Goal: Transaction & Acquisition: Purchase product/service

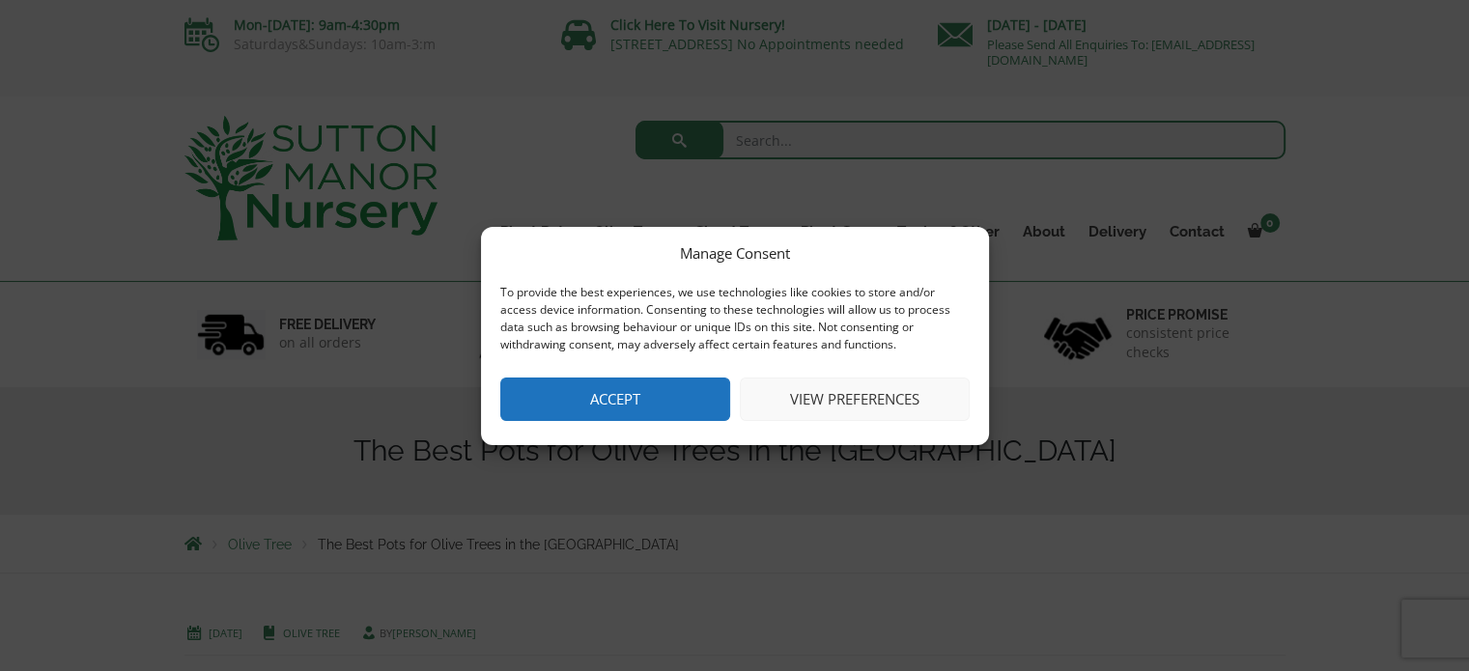
click at [570, 391] on button "Accept" at bounding box center [615, 399] width 230 height 43
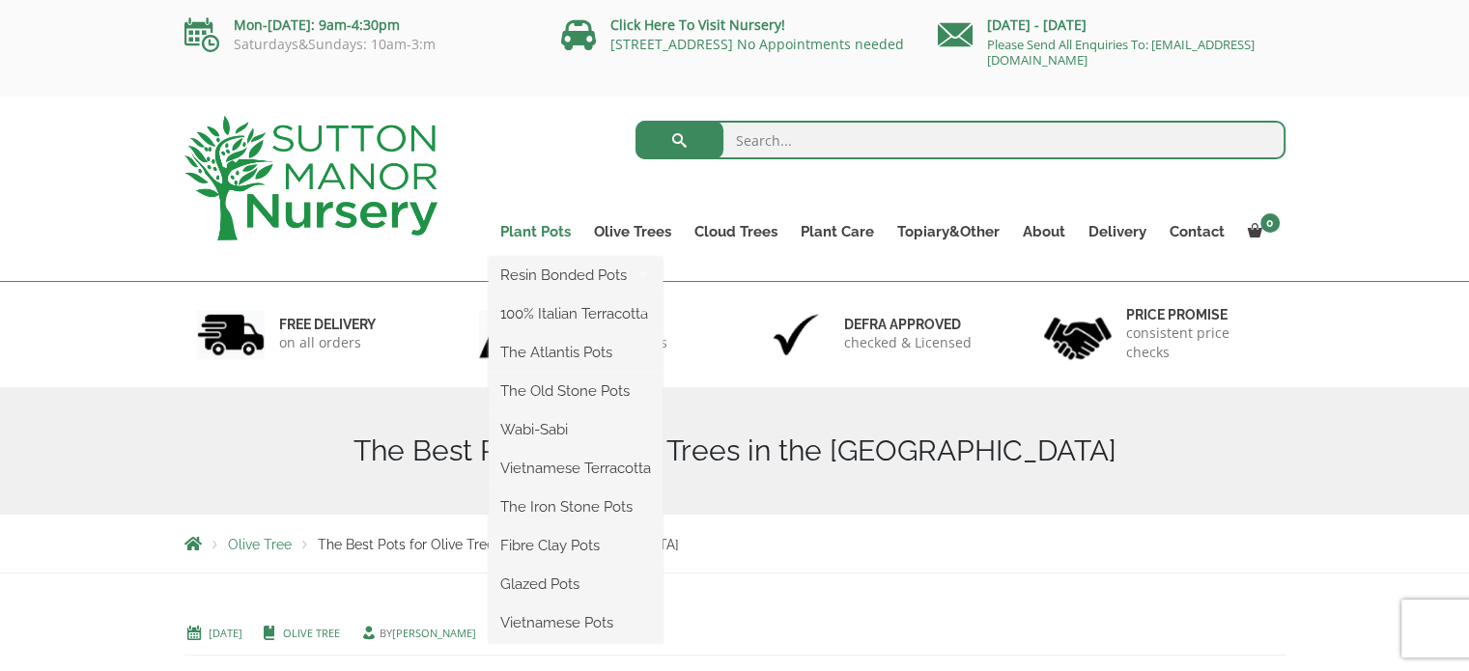
click at [560, 232] on link "Plant Pots" at bounding box center [536, 231] width 94 height 27
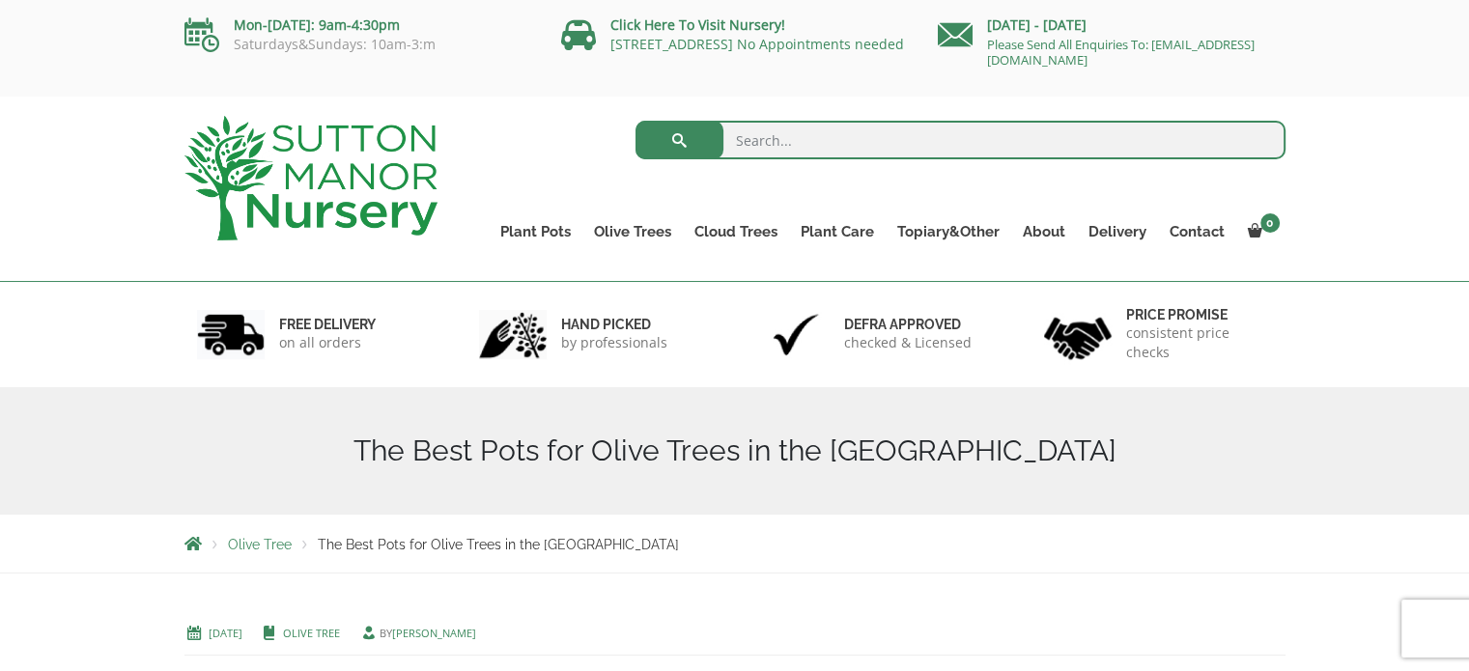
click at [378, 548] on span "The Best Pots for Olive Trees in the UK" at bounding box center [498, 544] width 361 height 15
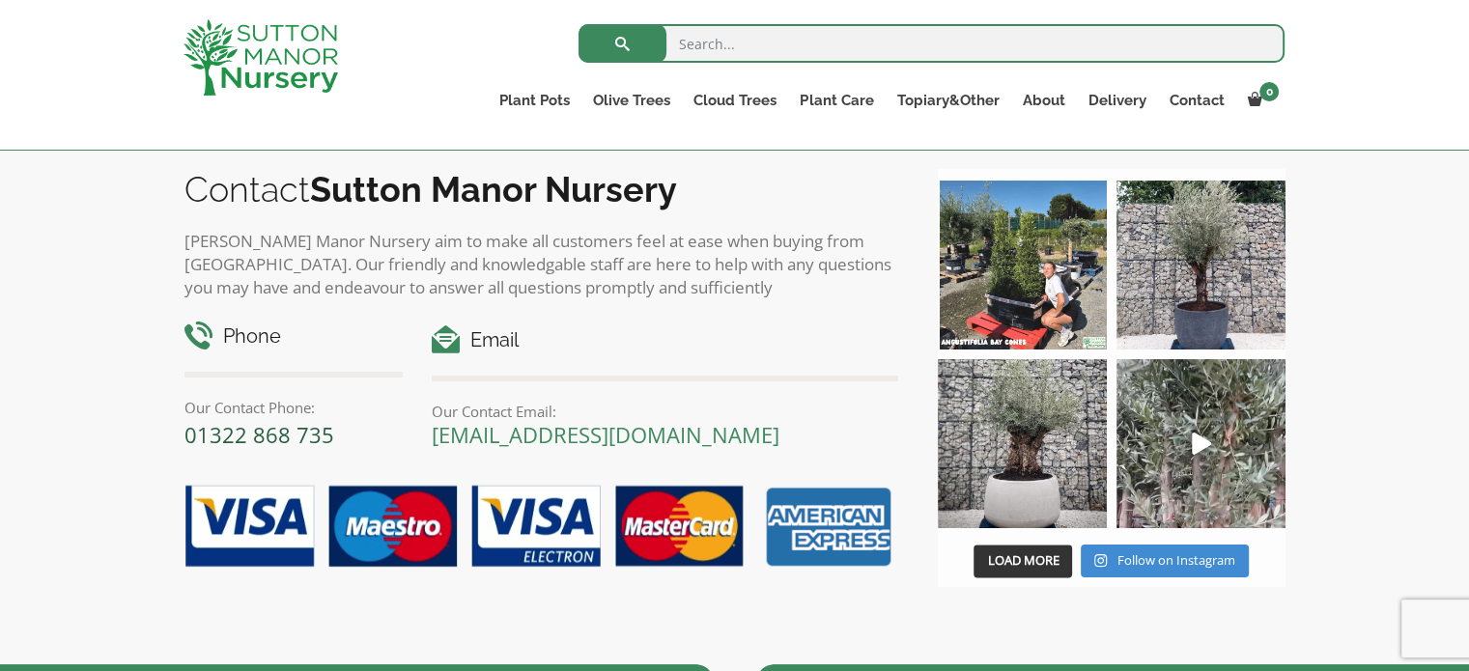
scroll to position [2221, 0]
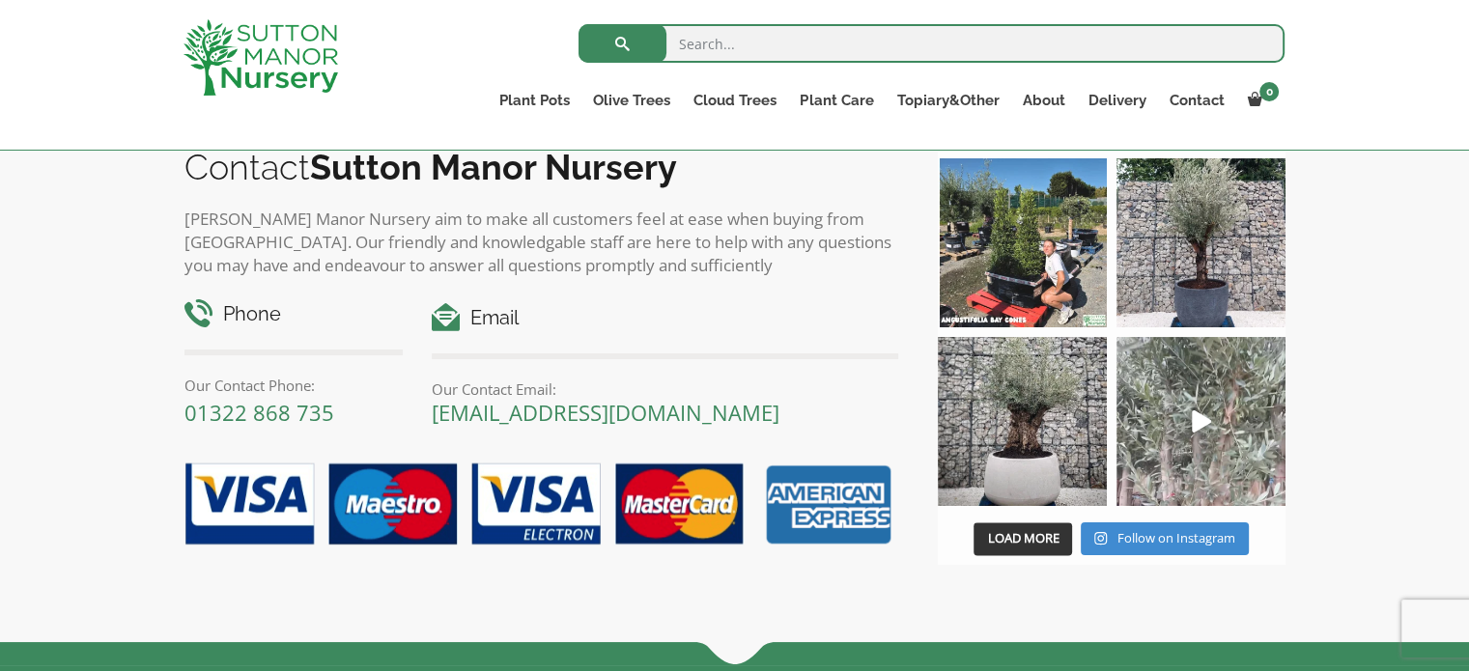
click at [1196, 410] on icon "Play" at bounding box center [1201, 421] width 19 height 22
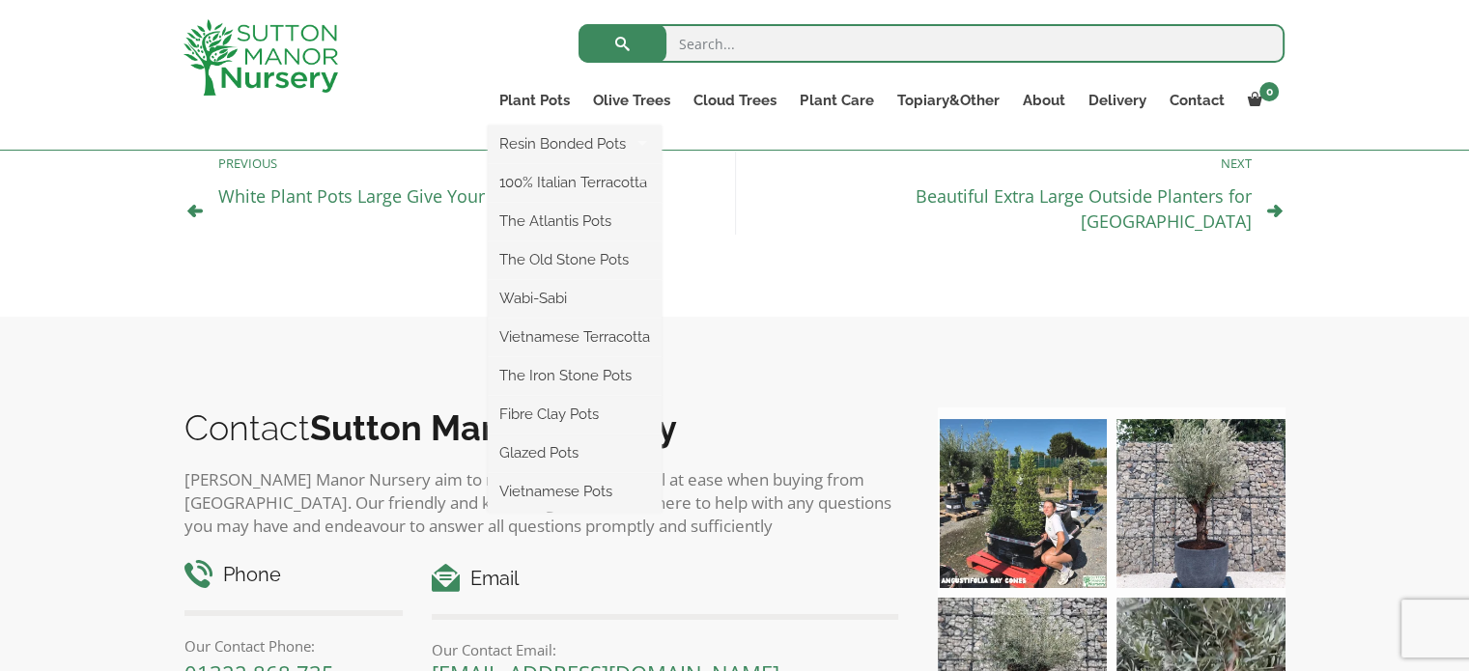
scroll to position [1352, 0]
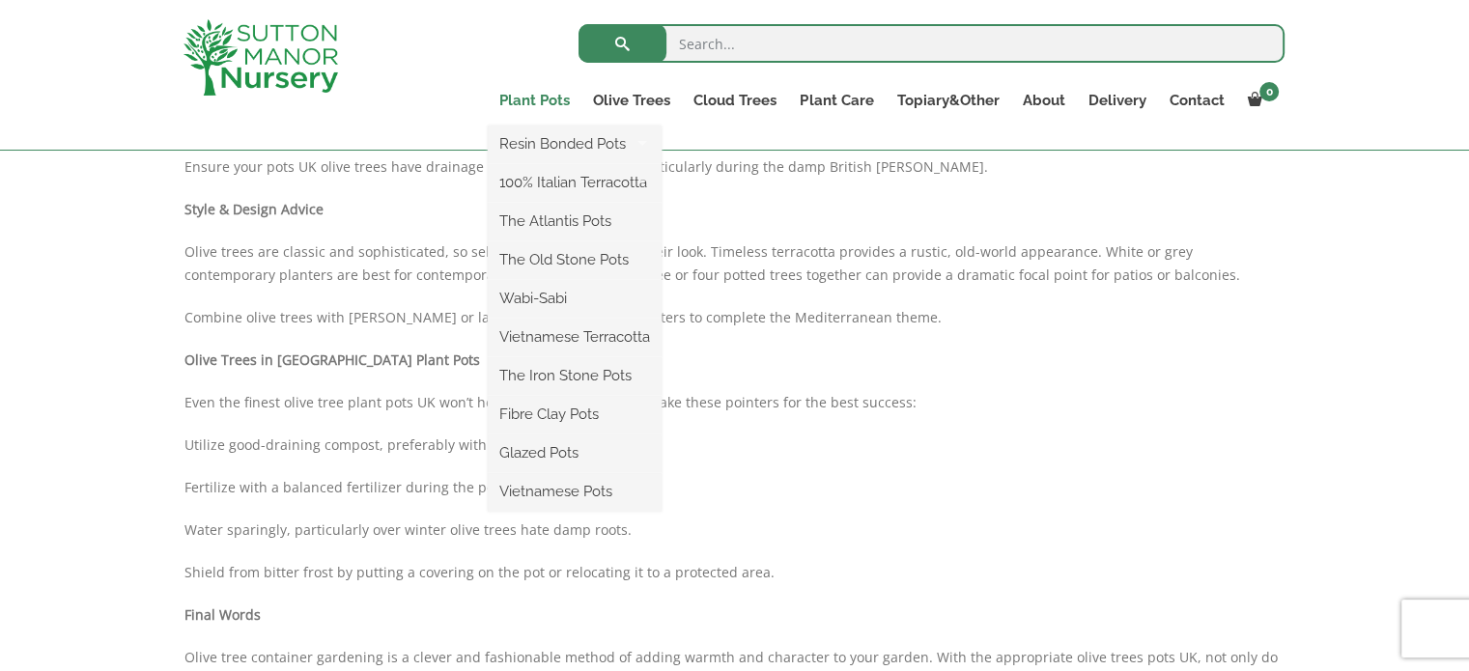
click at [549, 102] on link "Plant Pots" at bounding box center [535, 100] width 94 height 27
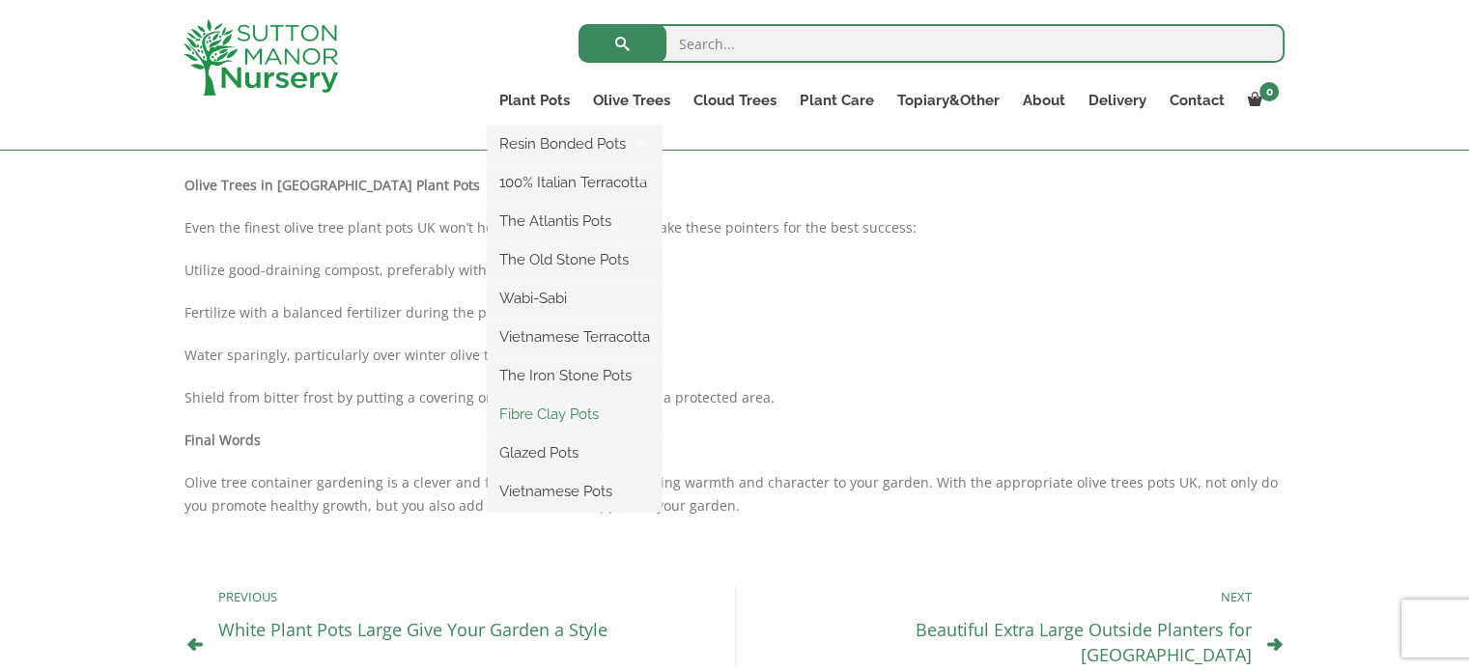
scroll to position [1545, 0]
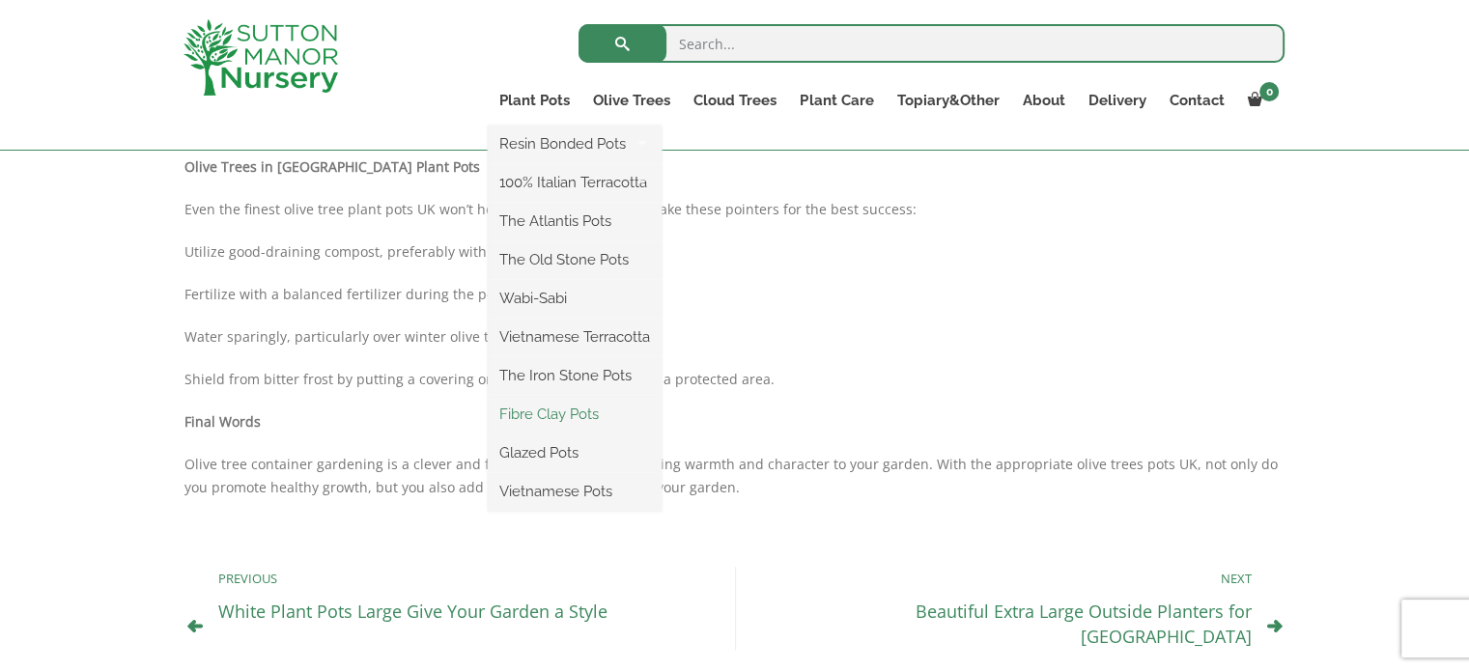
click at [513, 416] on link "Fibre Clay Pots" at bounding box center [575, 414] width 174 height 29
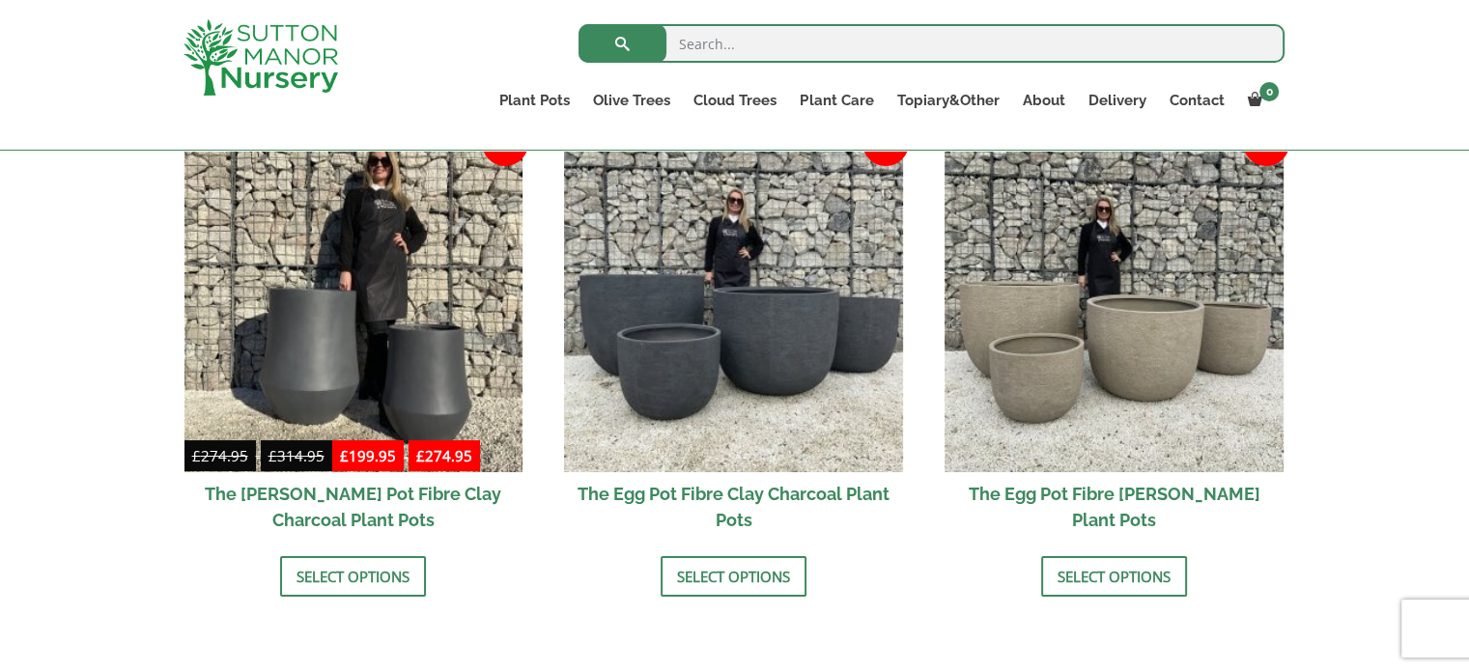
scroll to position [738, 0]
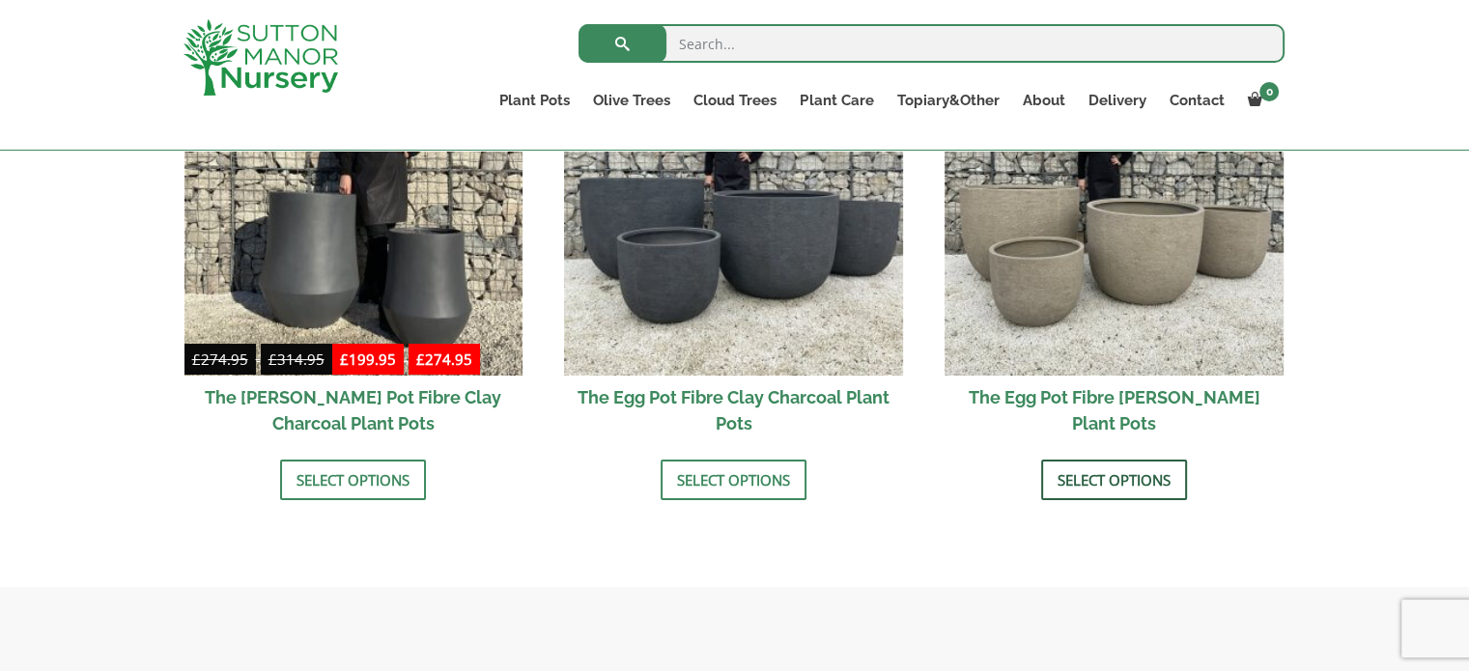
click at [1120, 474] on link "Select options" at bounding box center [1114, 480] width 146 height 41
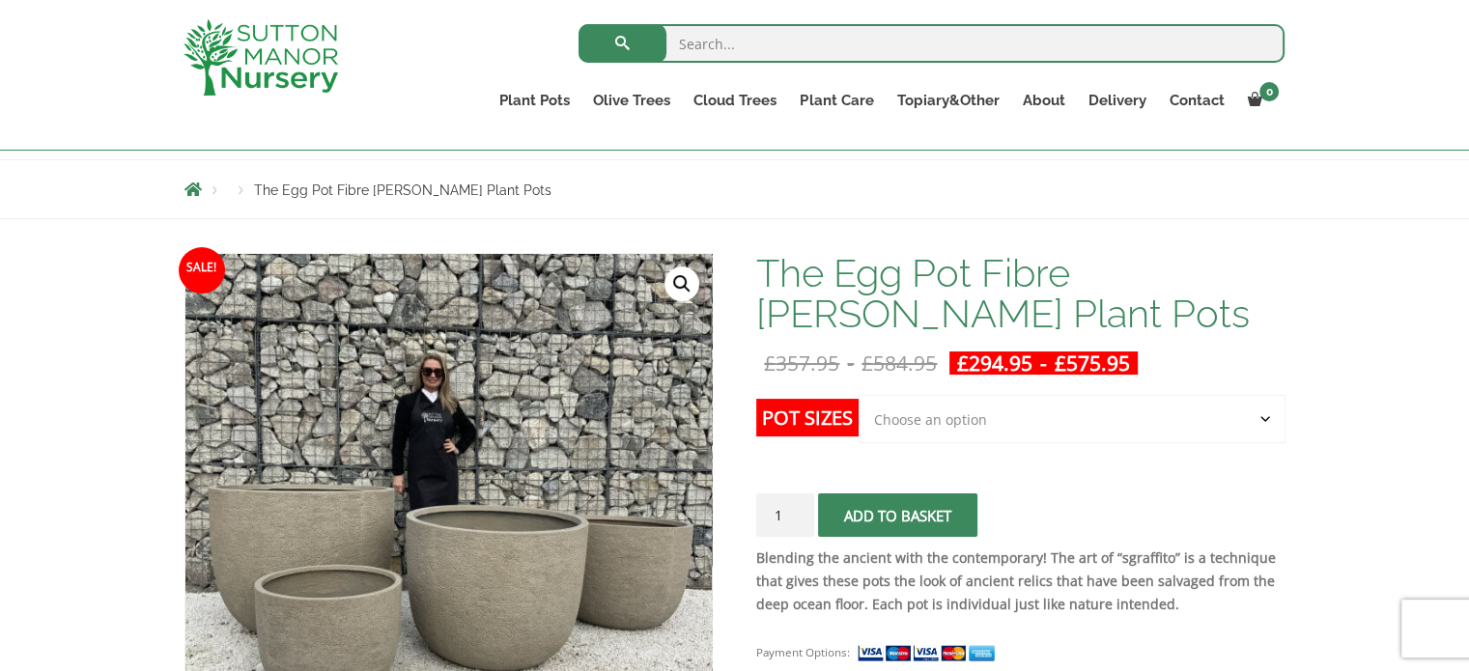
scroll to position [290, 0]
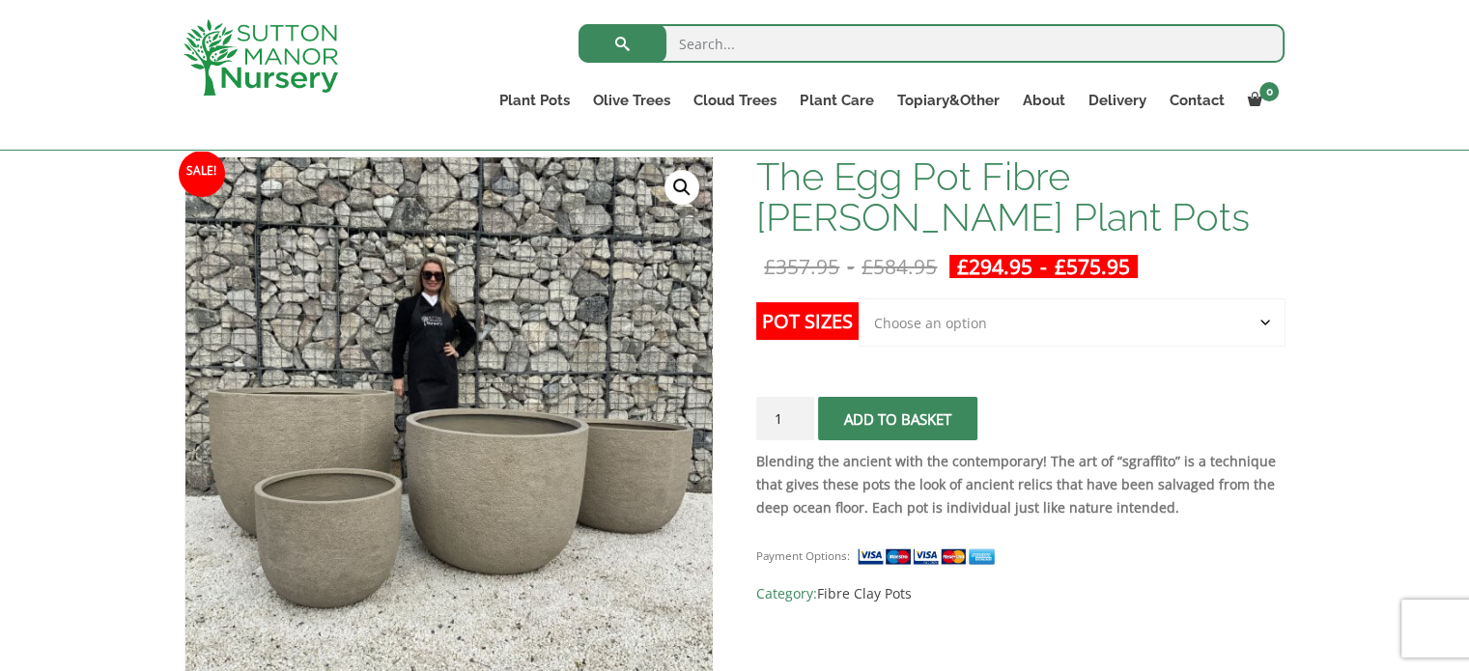
click at [972, 332] on select "Choose an option Click here to buy the 5th To Largest Pot In The Picture Click …" at bounding box center [1072, 322] width 426 height 48
click at [859, 298] on select "Choose an option Click here to buy the 5th To Largest Pot In The Picture Click …" at bounding box center [1072, 322] width 426 height 48
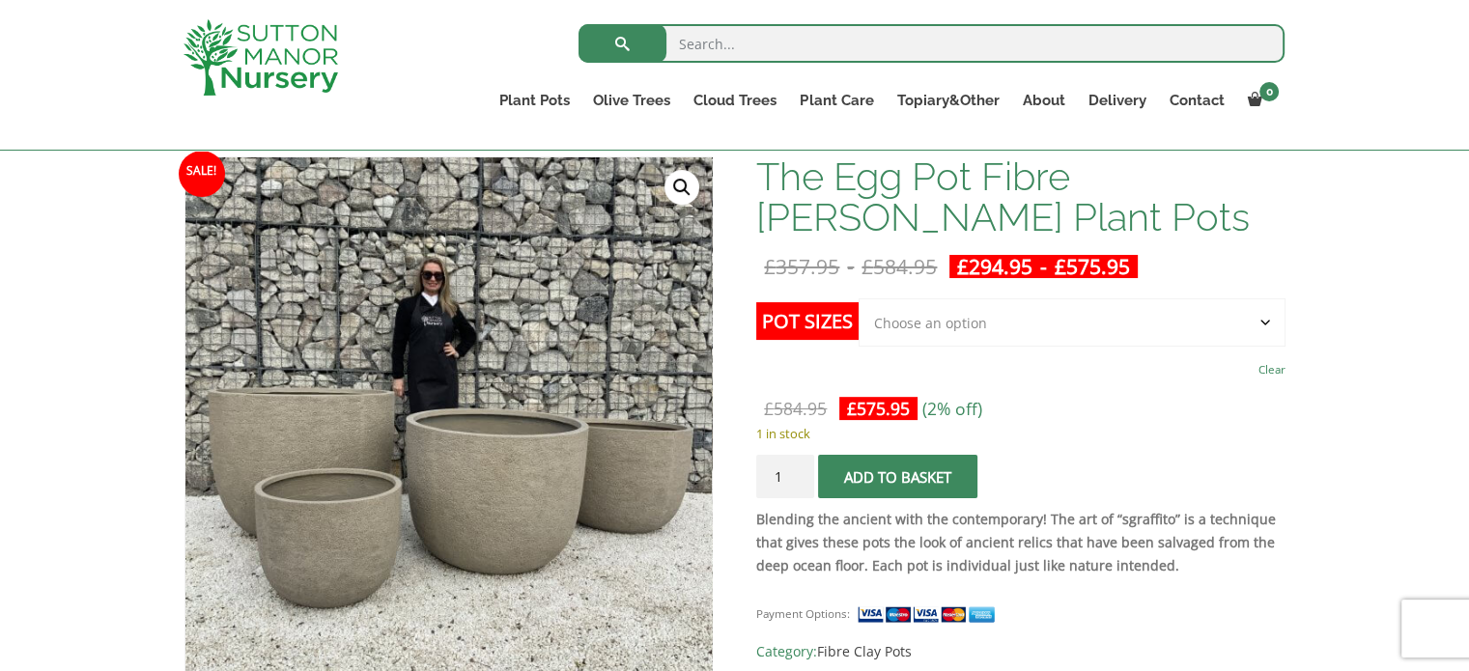
click at [1265, 324] on select "Choose an option Click here to buy the 5th To Largest Pot In The Picture Click …" at bounding box center [1072, 322] width 426 height 48
click at [859, 298] on select "Choose an option Click here to buy the 5th To Largest Pot In The Picture Click …" at bounding box center [1072, 322] width 426 height 48
click at [1266, 324] on select "Choose an option Click here to buy the 5th To Largest Pot In The Picture Click …" at bounding box center [1072, 322] width 426 height 48
click at [859, 298] on select "Choose an option Click here to buy the 5th To Largest Pot In The Picture Click …" at bounding box center [1072, 322] width 426 height 48
select select "Click here to buy the 3rd To Largest Pot In The Picture"
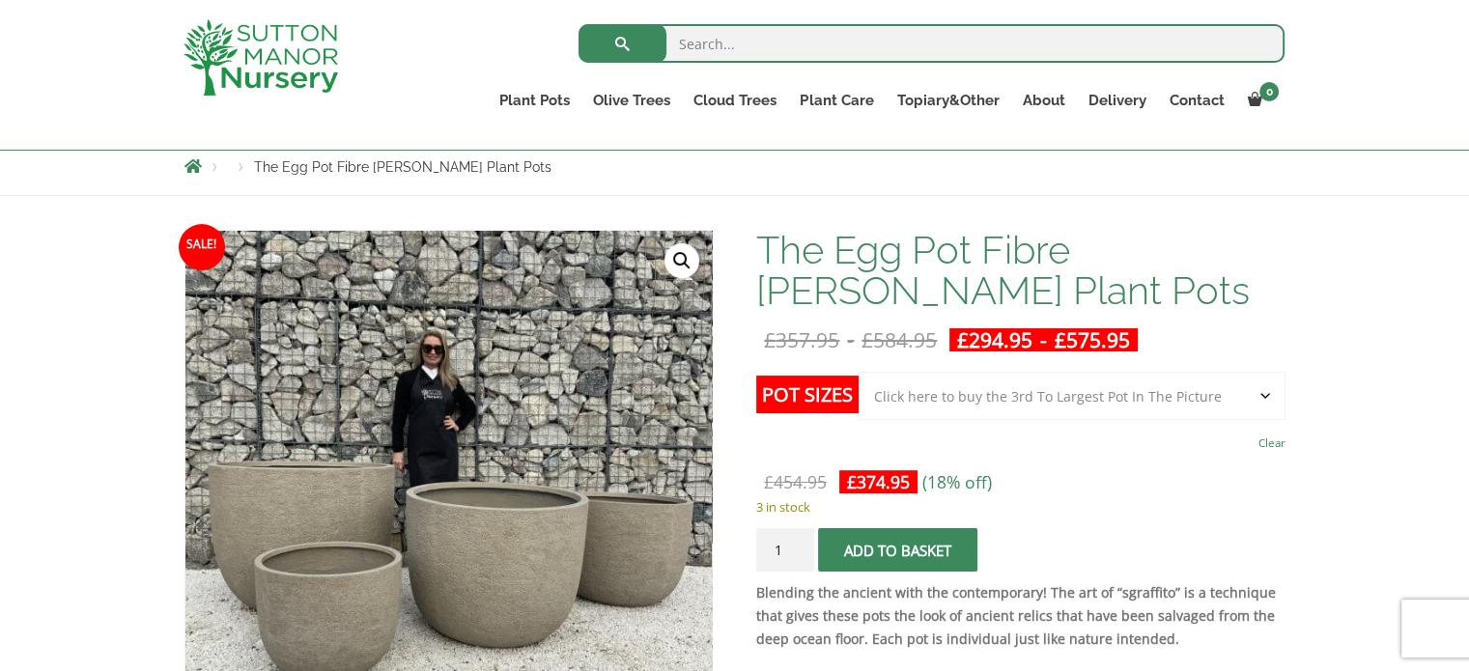
scroll to position [97, 0]
